Goal: Download file/media

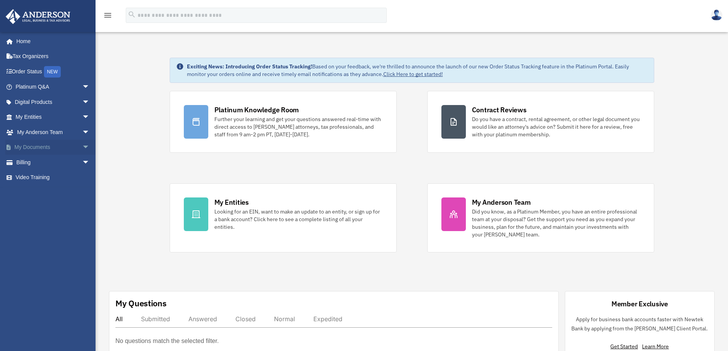
click at [71, 149] on link "My Documents arrow_drop_down" at bounding box center [53, 147] width 96 height 15
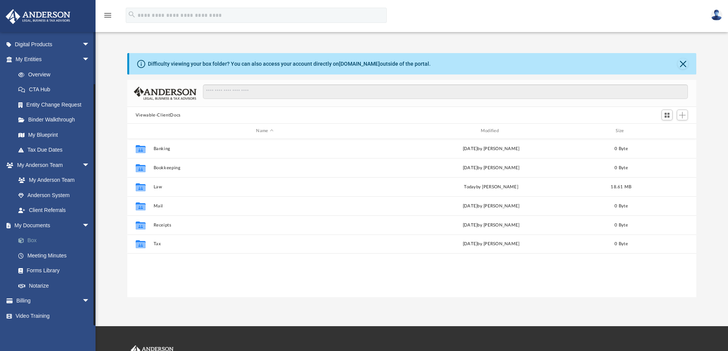
scroll to position [168, 563]
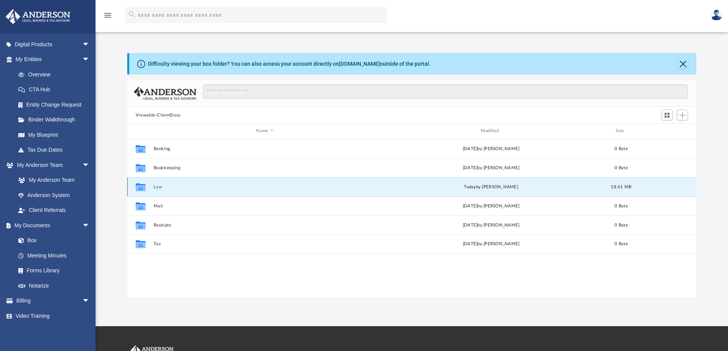
click at [157, 187] on button "Law" at bounding box center [264, 187] width 223 height 5
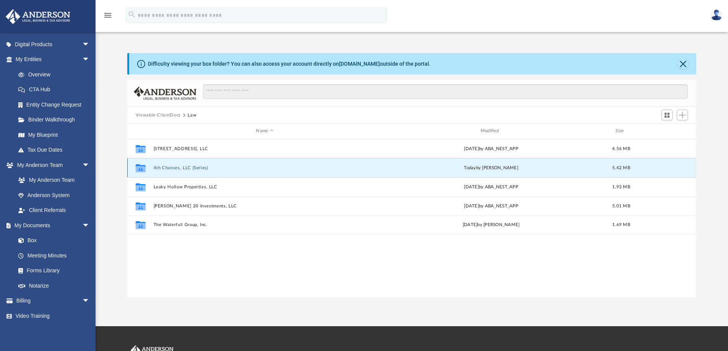
click at [170, 169] on button "4th Chances, LLC (Series)" at bounding box center [264, 168] width 223 height 5
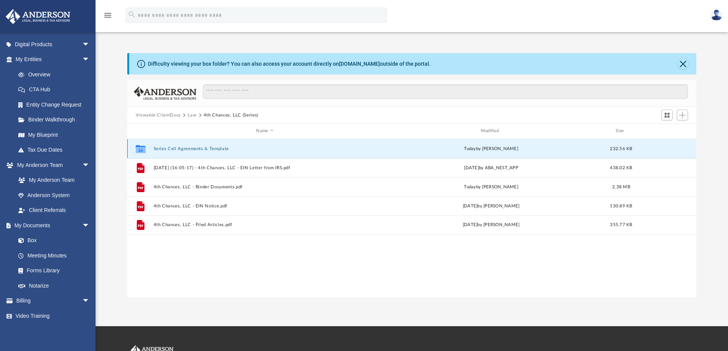
click at [177, 150] on button "Series Cell Agreements & Template" at bounding box center [264, 148] width 223 height 5
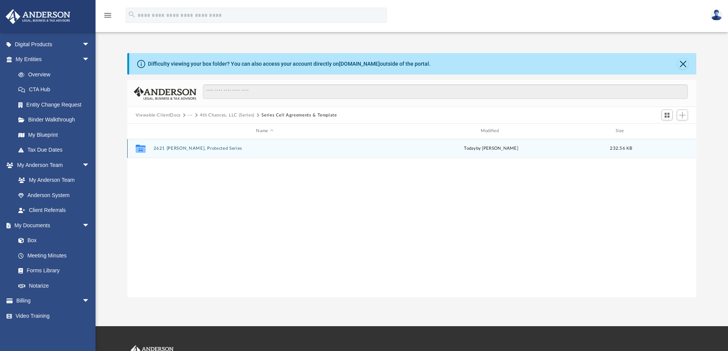
click at [177, 150] on button "2621 Canady, Protected Series" at bounding box center [264, 148] width 223 height 5
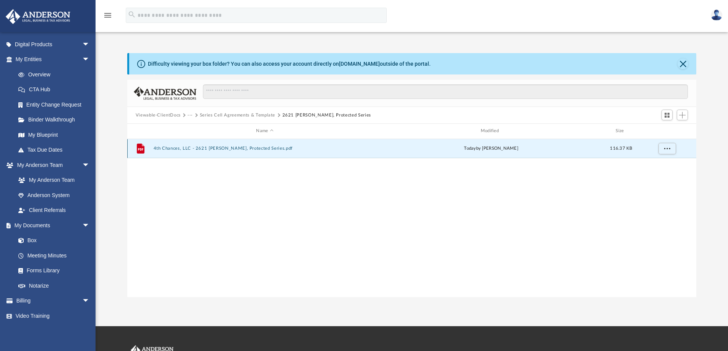
click at [198, 146] on button "4th Chances, LLC - 2621 Canady, Protected Series.pdf" at bounding box center [264, 148] width 223 height 5
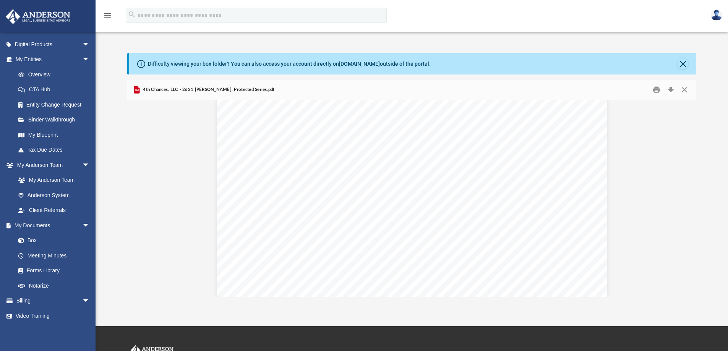
scroll to position [223, 0]
